Goal: Information Seeking & Learning: Learn about a topic

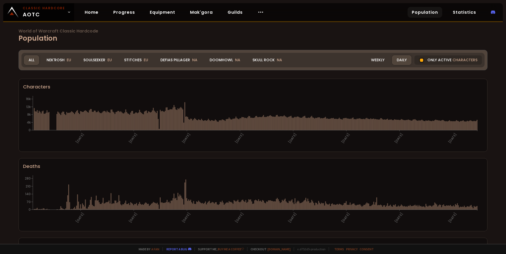
drag, startPoint x: 35, startPoint y: 61, endPoint x: 38, endPoint y: 58, distance: 4.3
click at [35, 61] on div "All" at bounding box center [31, 60] width 15 height 9
click at [185, 61] on div "Defias Pillager NA" at bounding box center [179, 60] width 46 height 9
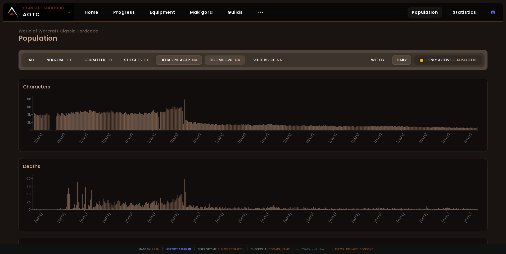
click at [228, 61] on div "Doomhowl NA" at bounding box center [225, 60] width 40 height 9
